Goal: Obtain resource: Download file/media

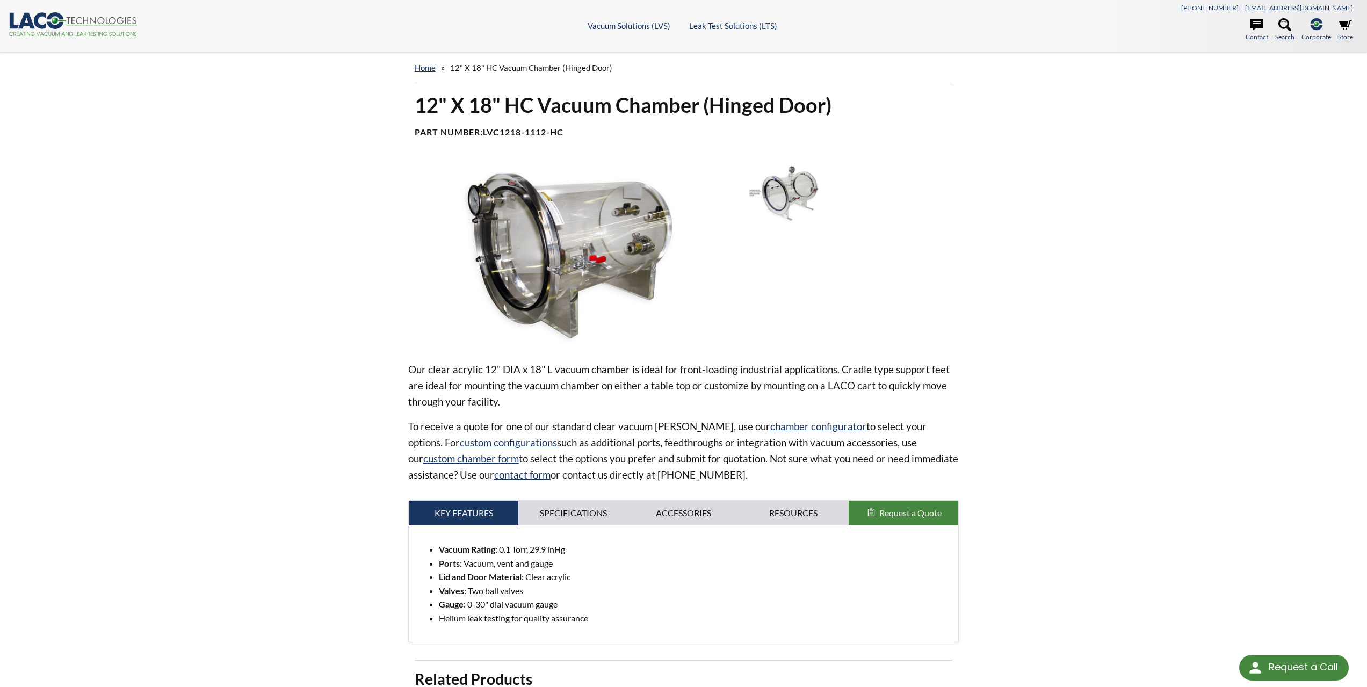
click at [580, 511] on link "Specifications" at bounding box center [573, 512] width 110 height 25
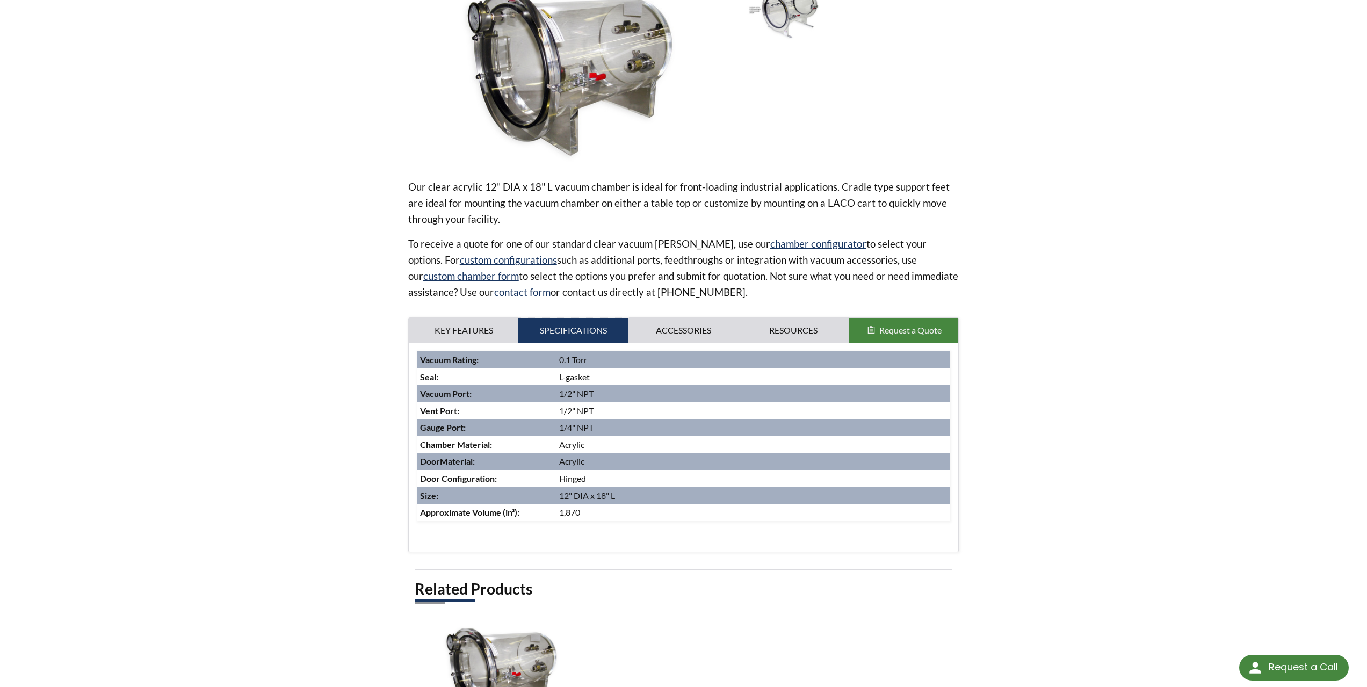
scroll to position [251, 0]
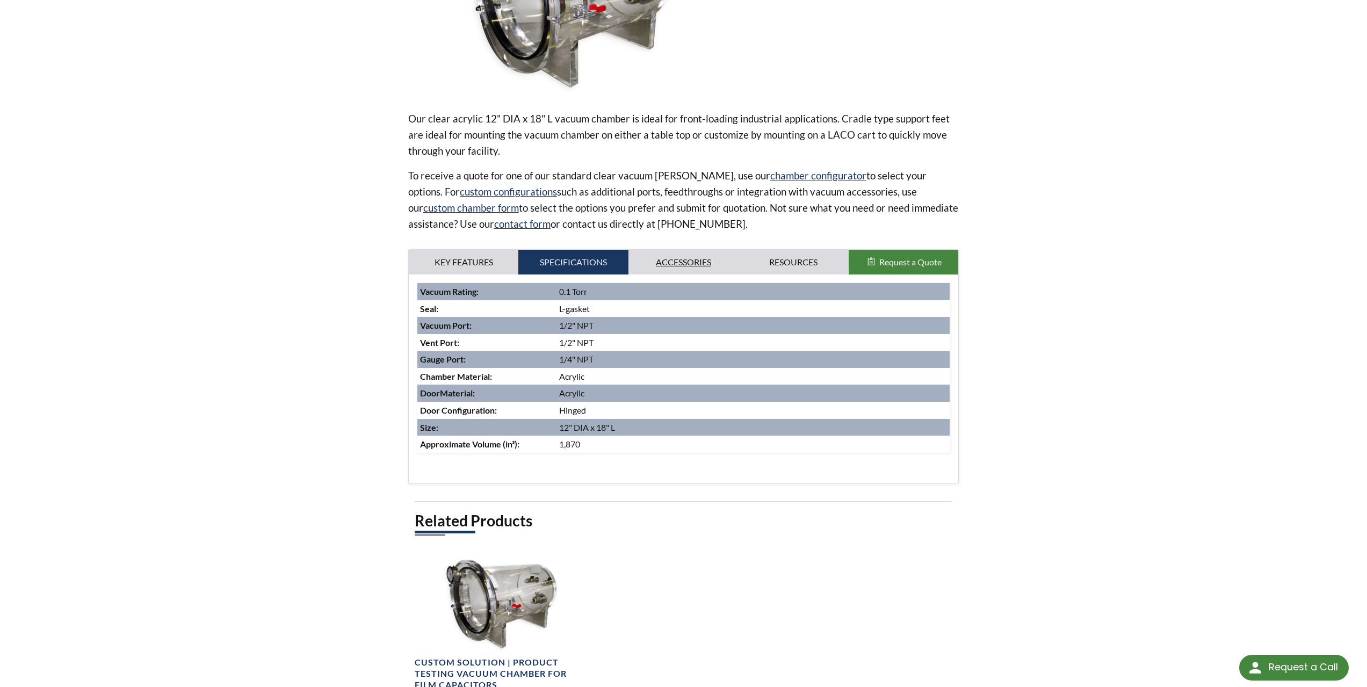
click at [692, 258] on link "Accessories" at bounding box center [683, 262] width 110 height 25
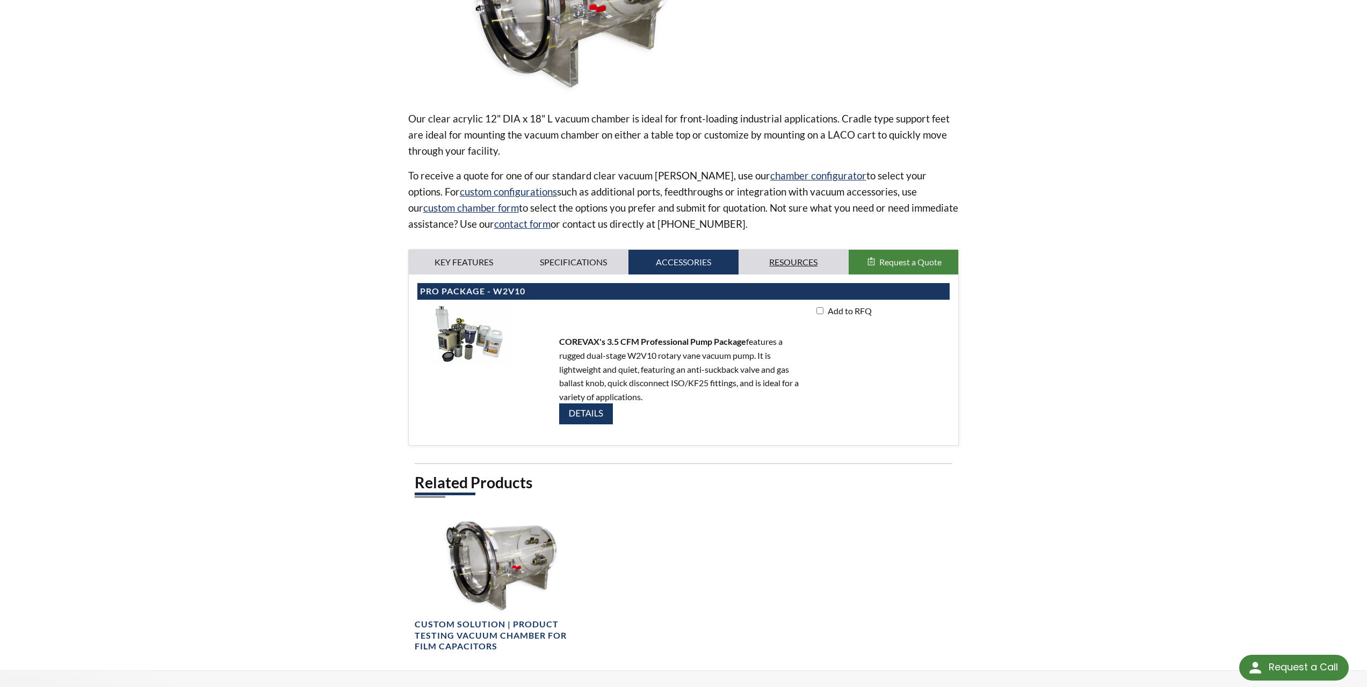
click at [771, 263] on link "Resources" at bounding box center [793, 262] width 110 height 25
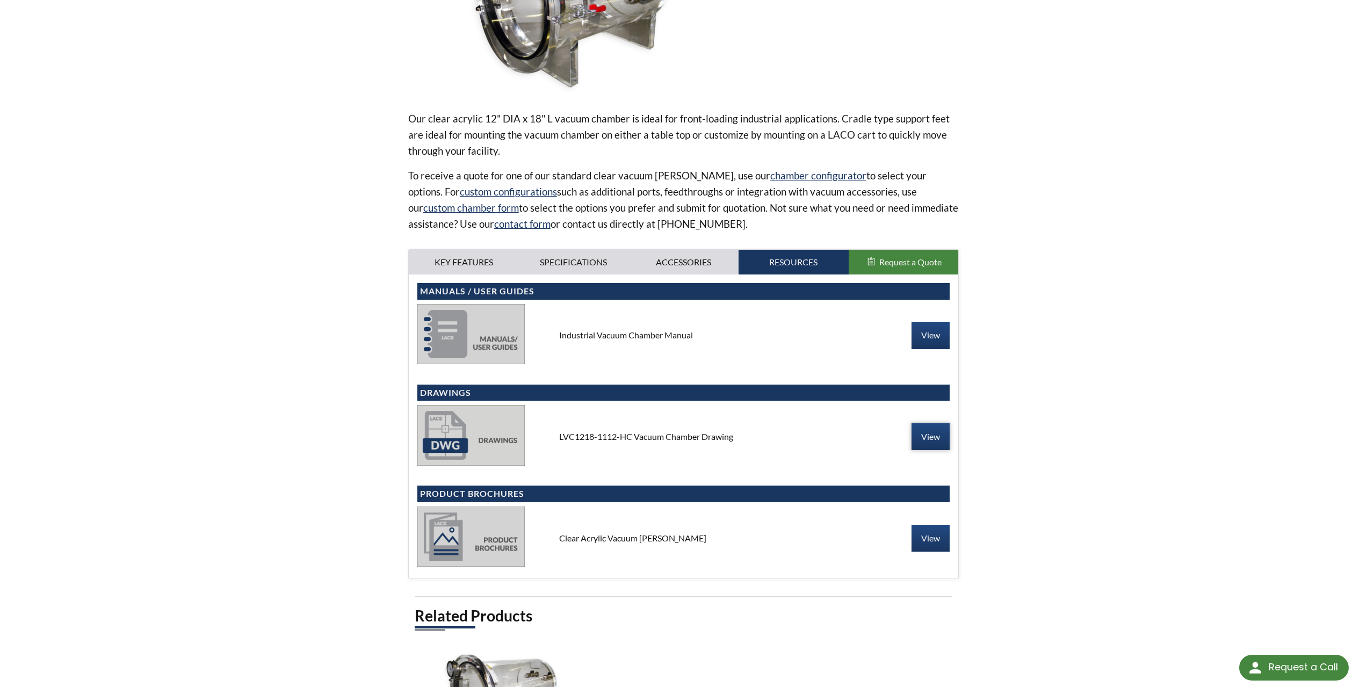
click at [925, 444] on link "View" at bounding box center [930, 436] width 38 height 27
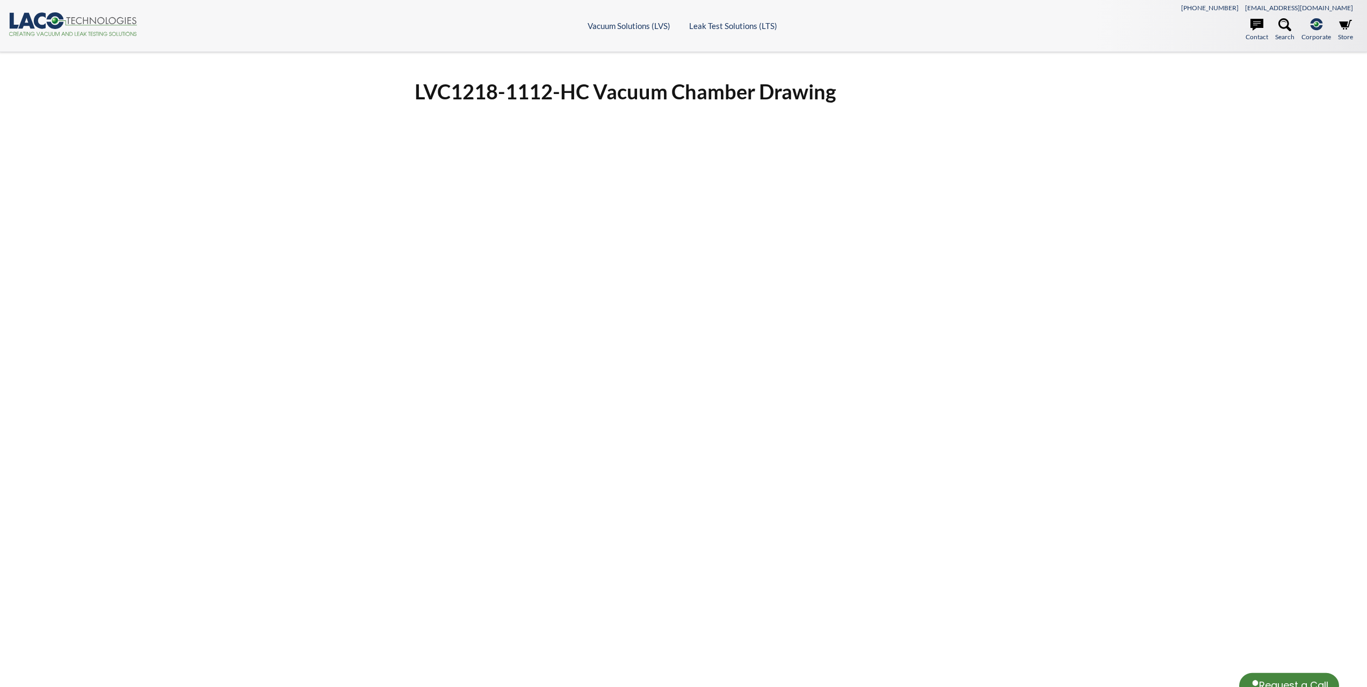
select select "Language Translate Widget"
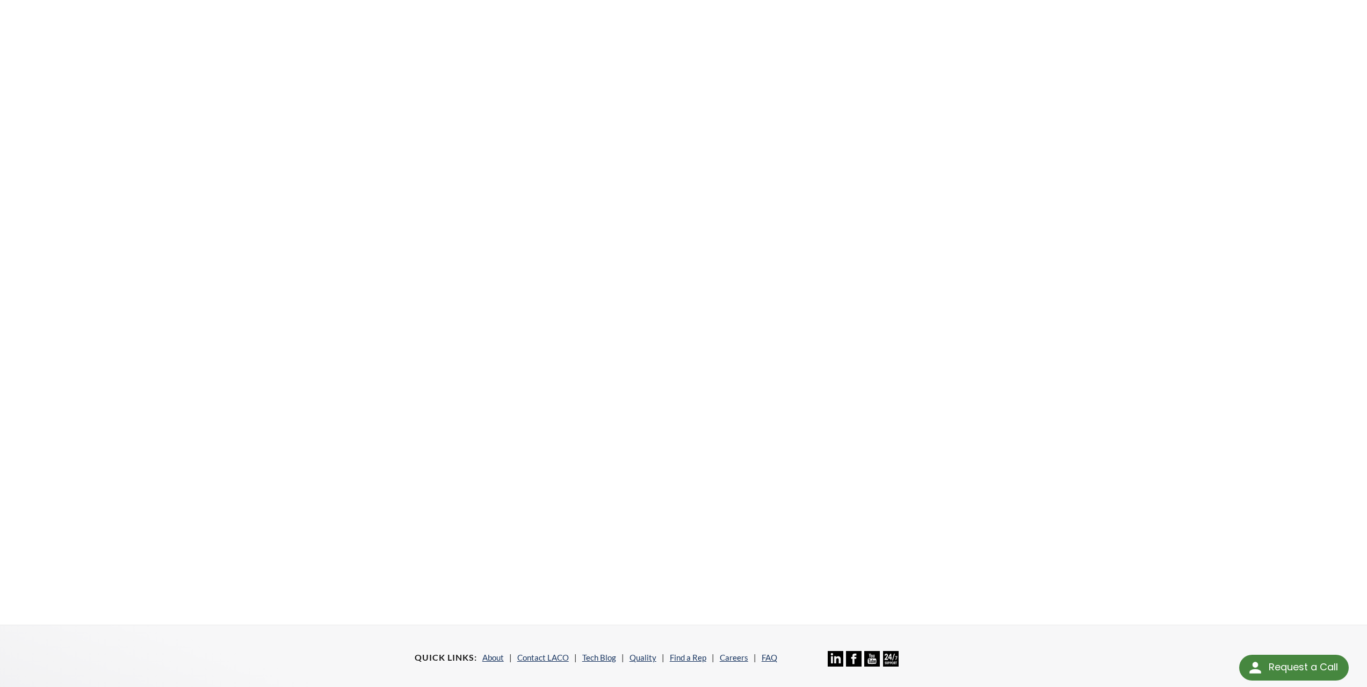
scroll to position [158, 0]
